Goal: Information Seeking & Learning: Check status

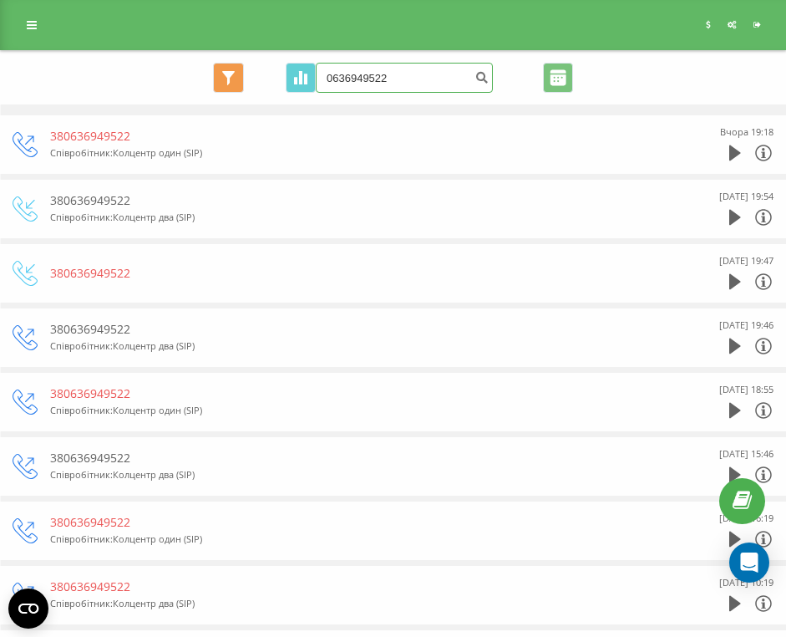
drag, startPoint x: 397, startPoint y: 72, endPoint x: 261, endPoint y: 80, distance: 135.6
click at [261, 80] on div "Основний Основний Графік 0636949522 Експорт .csv .xls .xlsx 21.05.2025 - 21.08.…" at bounding box center [393, 78] width 761 height 30
type input "0731250219"
click at [473, 79] on button "submit" at bounding box center [481, 78] width 23 height 30
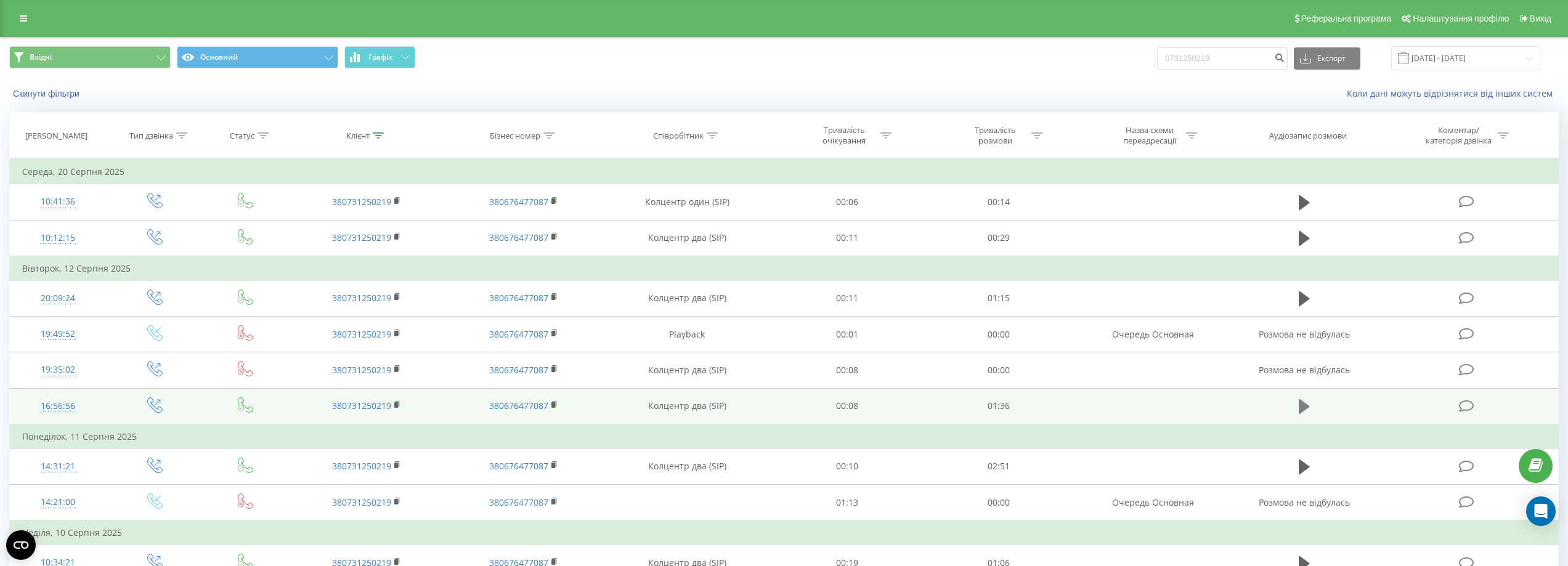
click at [1303, 406] on icon at bounding box center [1304, 406] width 11 height 15
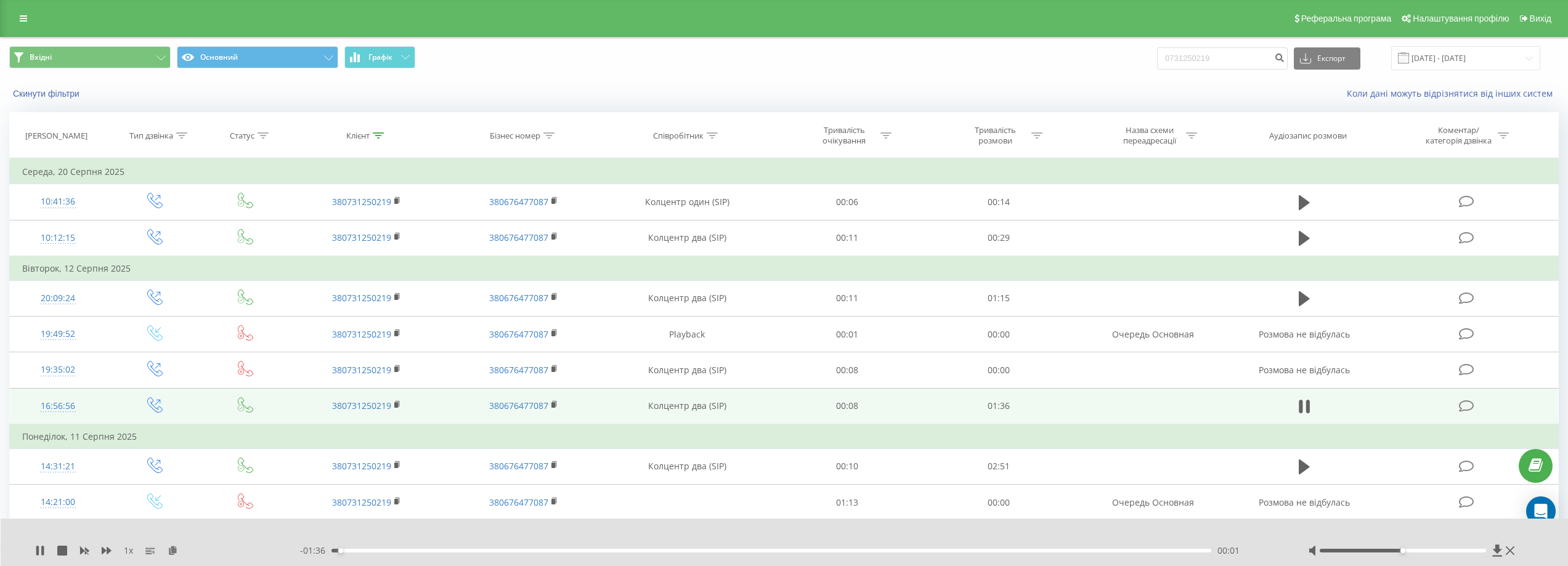
drag, startPoint x: 1447, startPoint y: 548, endPoint x: 1454, endPoint y: 548, distance: 7.0
click at [1454, 548] on div at bounding box center [1413, 550] width 209 height 13
drag, startPoint x: 1456, startPoint y: 548, endPoint x: 1465, endPoint y: 549, distance: 9.1
click at [1459, 549] on div at bounding box center [1403, 550] width 167 height 4
drag, startPoint x: 1465, startPoint y: 549, endPoint x: 1492, endPoint y: 553, distance: 27.3
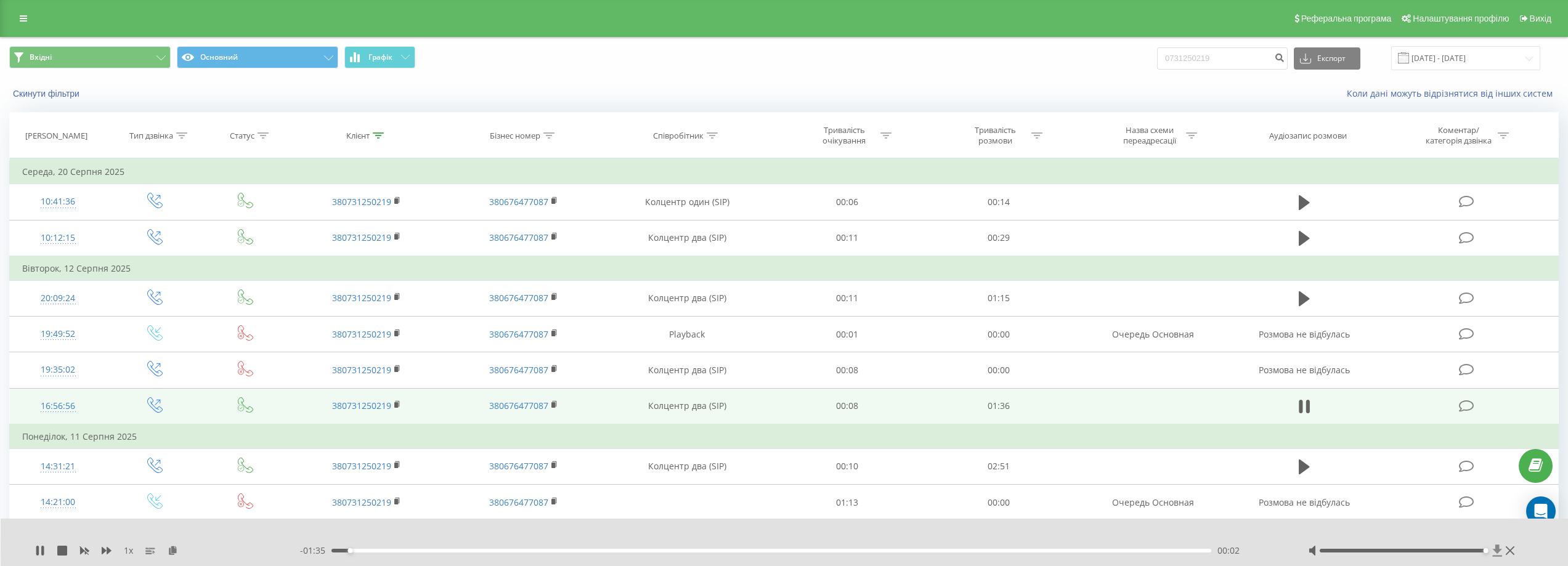
click at [1492, 553] on div at bounding box center [1413, 550] width 209 height 13
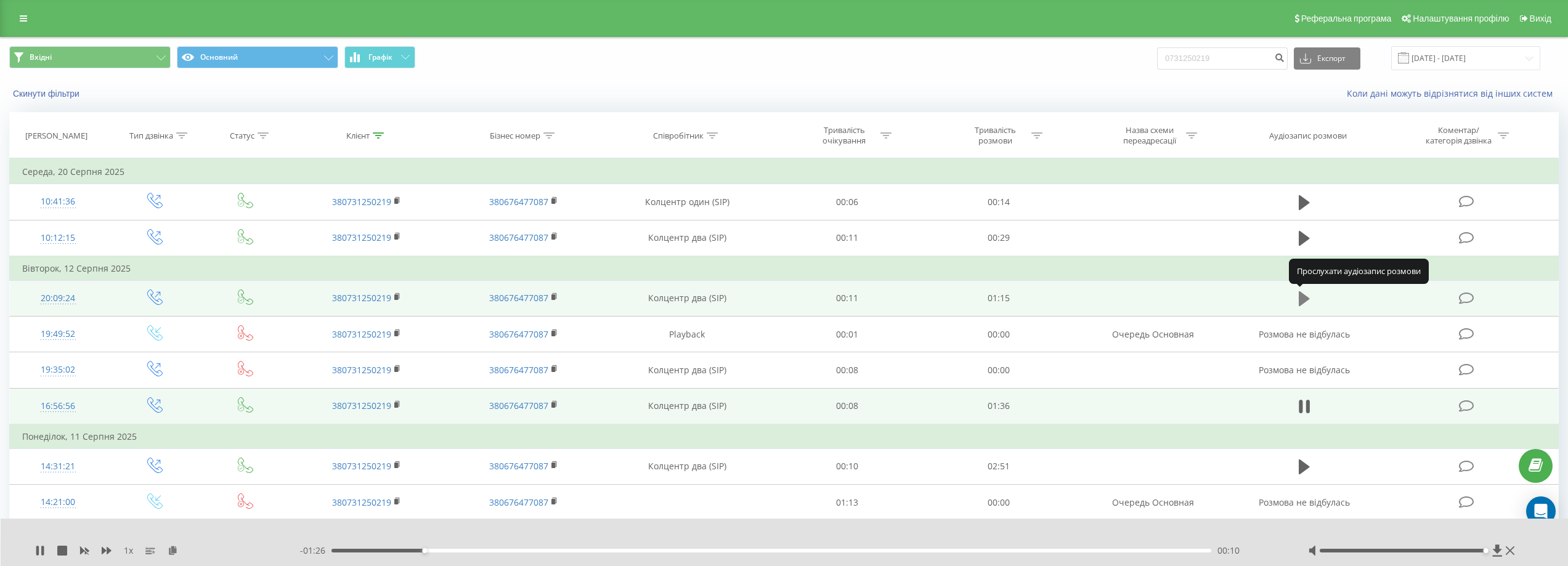
click at [1303, 299] on icon at bounding box center [1304, 298] width 11 height 15
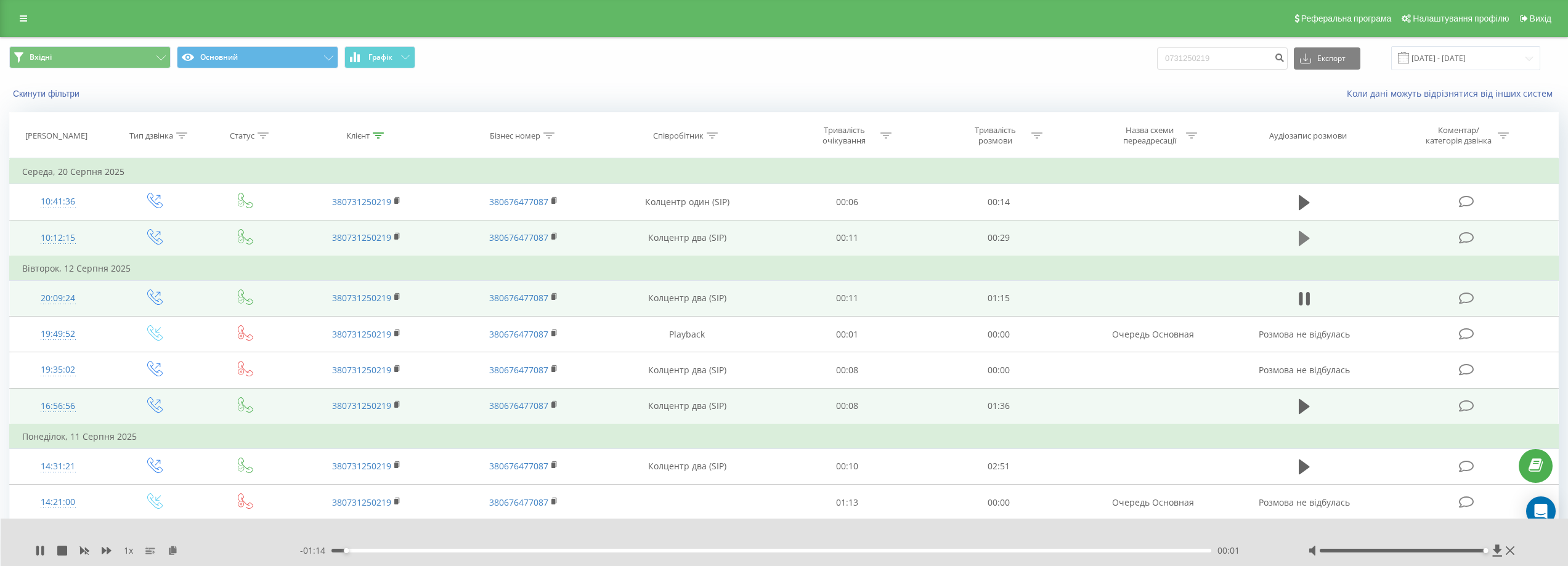
click at [1307, 237] on icon at bounding box center [1304, 238] width 11 height 15
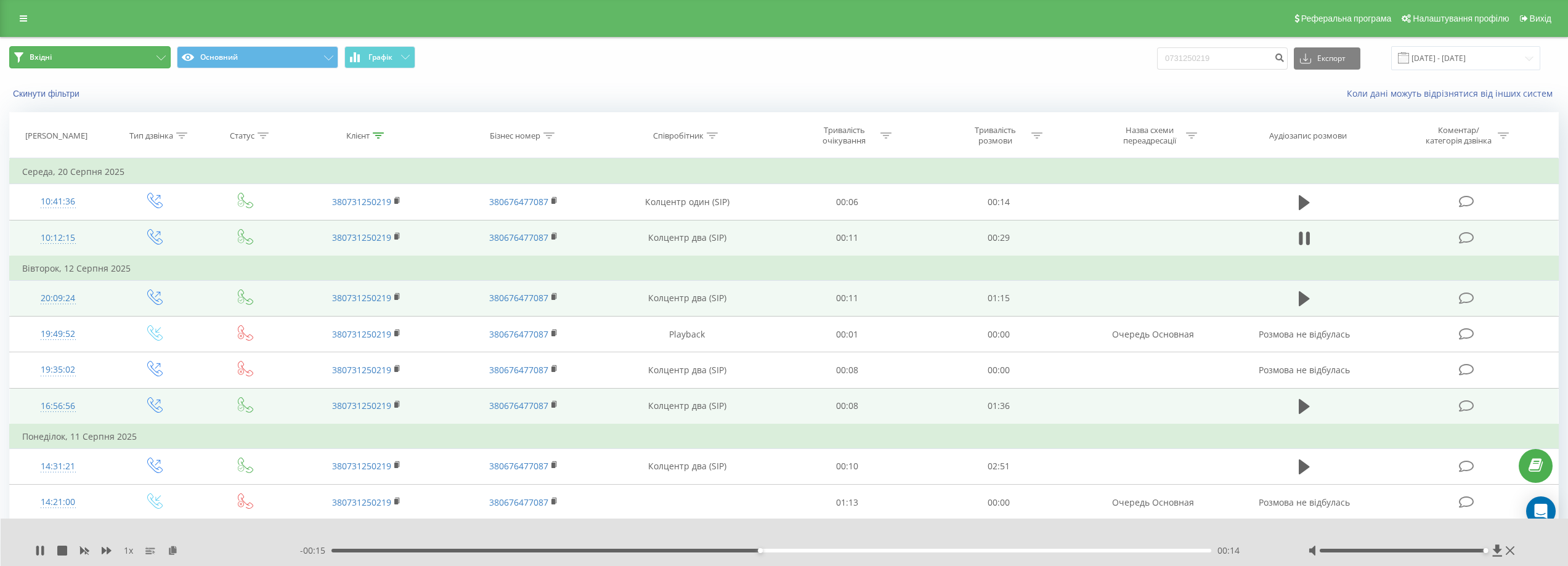
click at [125, 60] on button "Вхідні" at bounding box center [90, 57] width 162 height 22
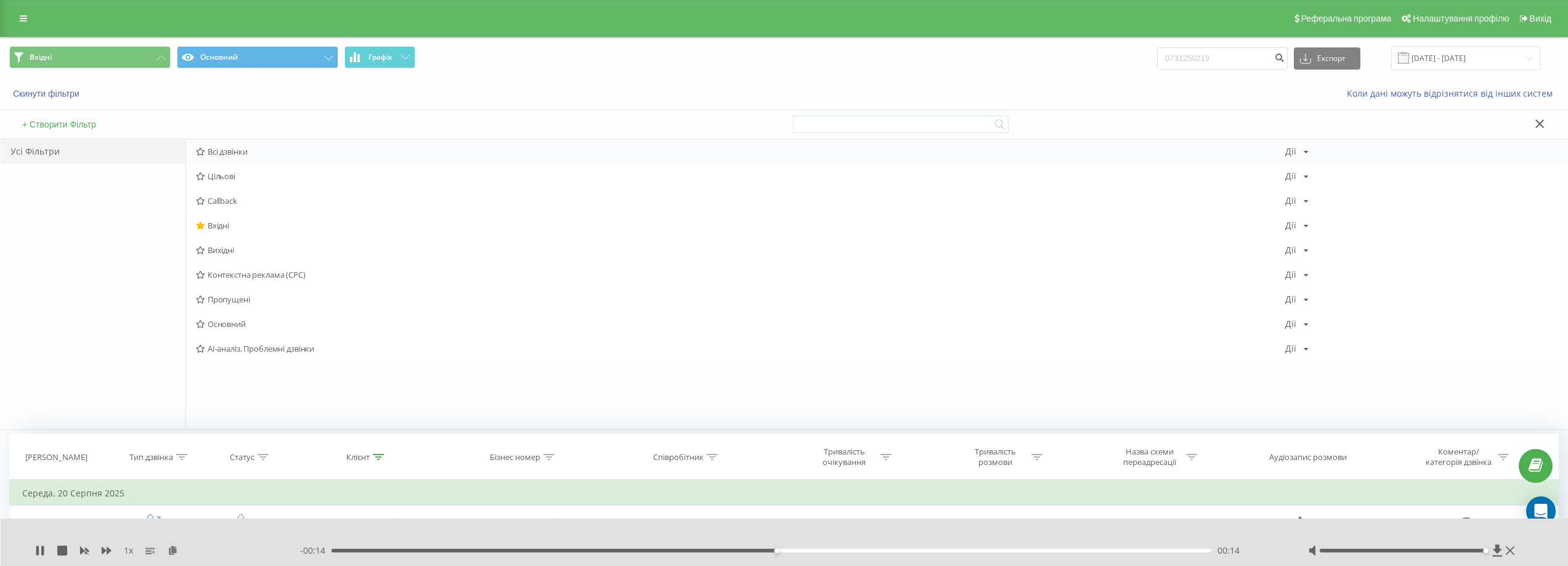
click at [226, 150] on span "Всі дзвінки" at bounding box center [740, 152] width 1089 height 9
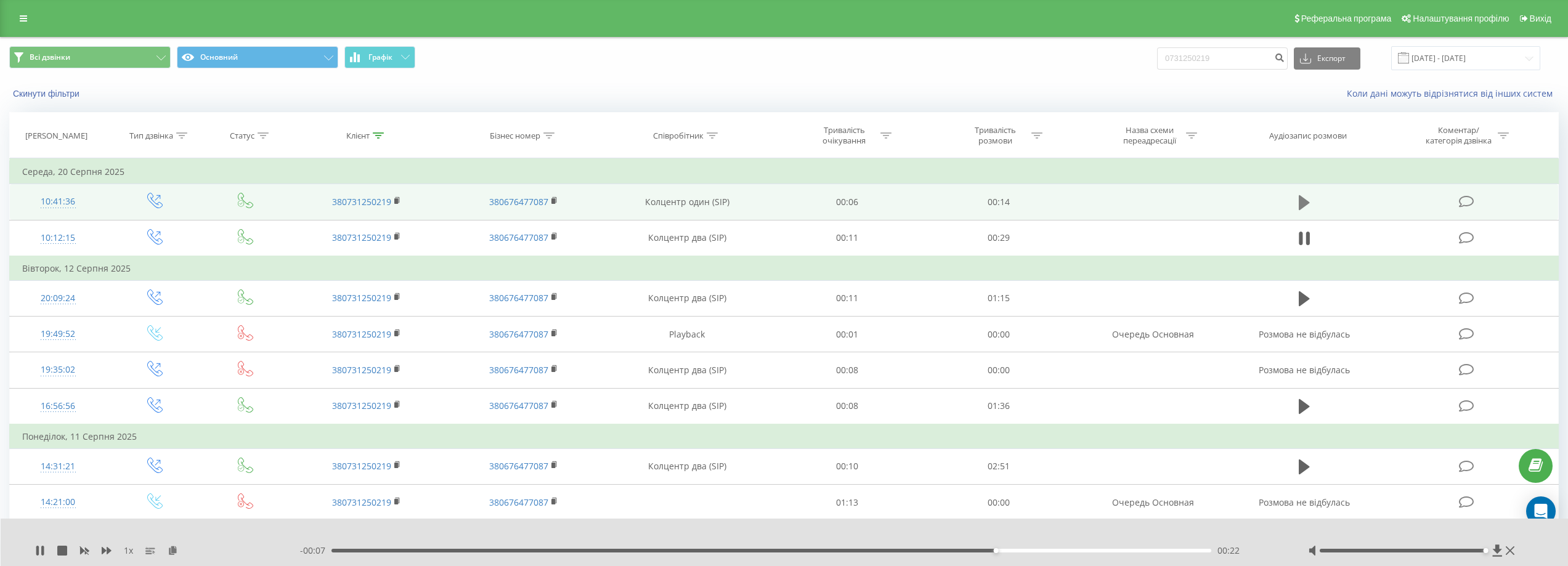
click at [1306, 198] on icon at bounding box center [1304, 202] width 11 height 17
click at [1305, 199] on icon at bounding box center [1304, 202] width 11 height 17
click at [37, 546] on icon at bounding box center [40, 550] width 7 height 10
click at [397, 201] on rect at bounding box center [396, 201] width 4 height 6
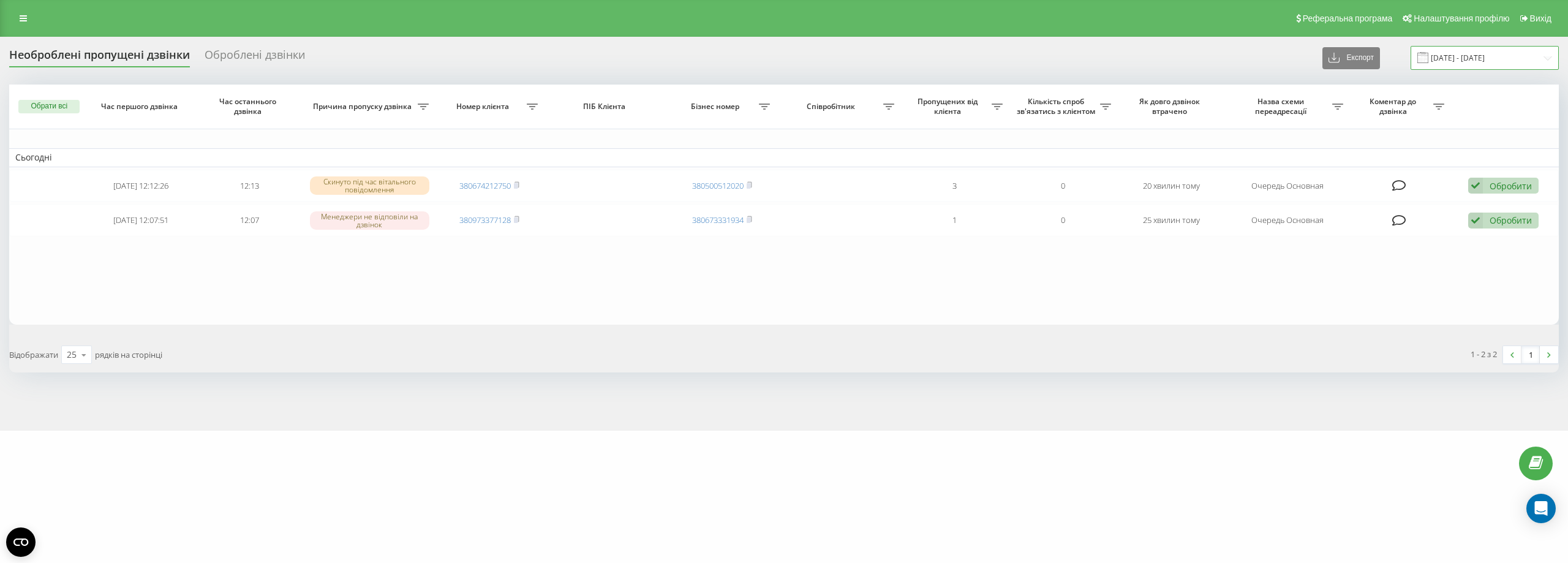
click at [1473, 54] on input "22.08.2025 - 22.08.2025" at bounding box center [1484, 58] width 148 height 24
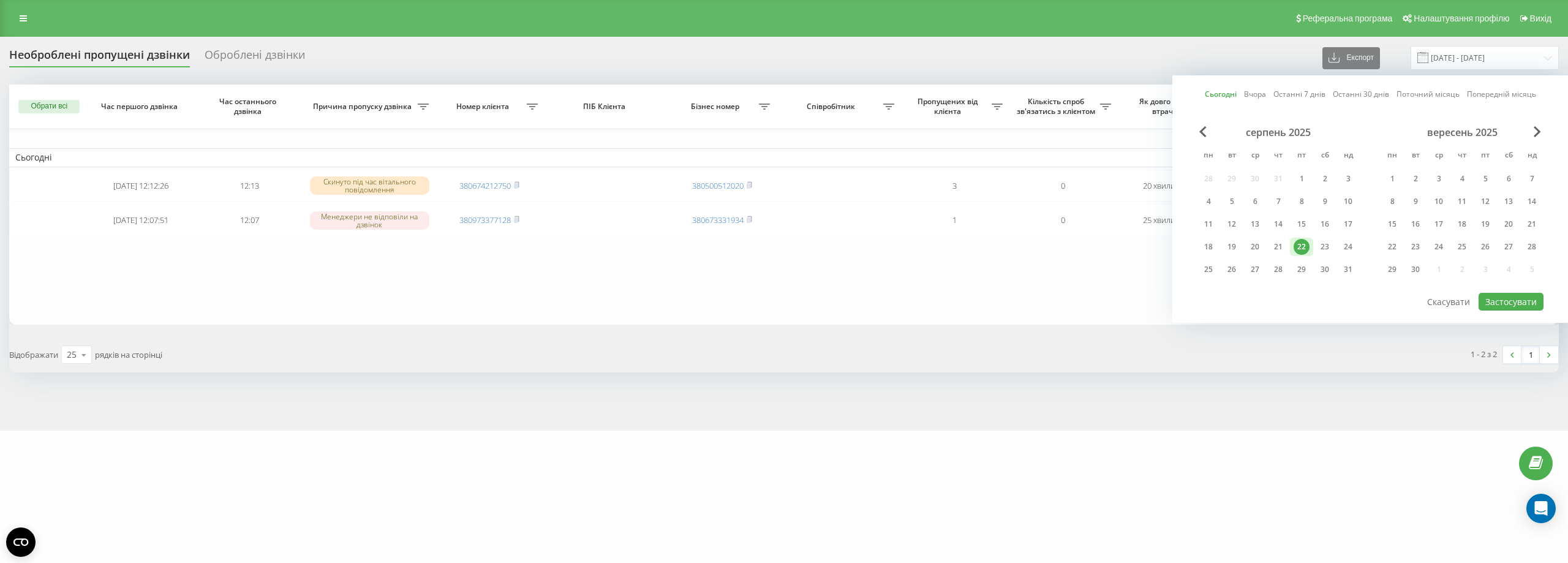
click at [1232, 95] on link "Сьогодні" at bounding box center [1220, 94] width 32 height 12
drag, startPoint x: 1523, startPoint y: 301, endPoint x: 1517, endPoint y: 297, distance: 7.2
click at [1523, 302] on button "Застосувати" at bounding box center [1511, 301] width 65 height 18
